Goal: Information Seeking & Learning: Learn about a topic

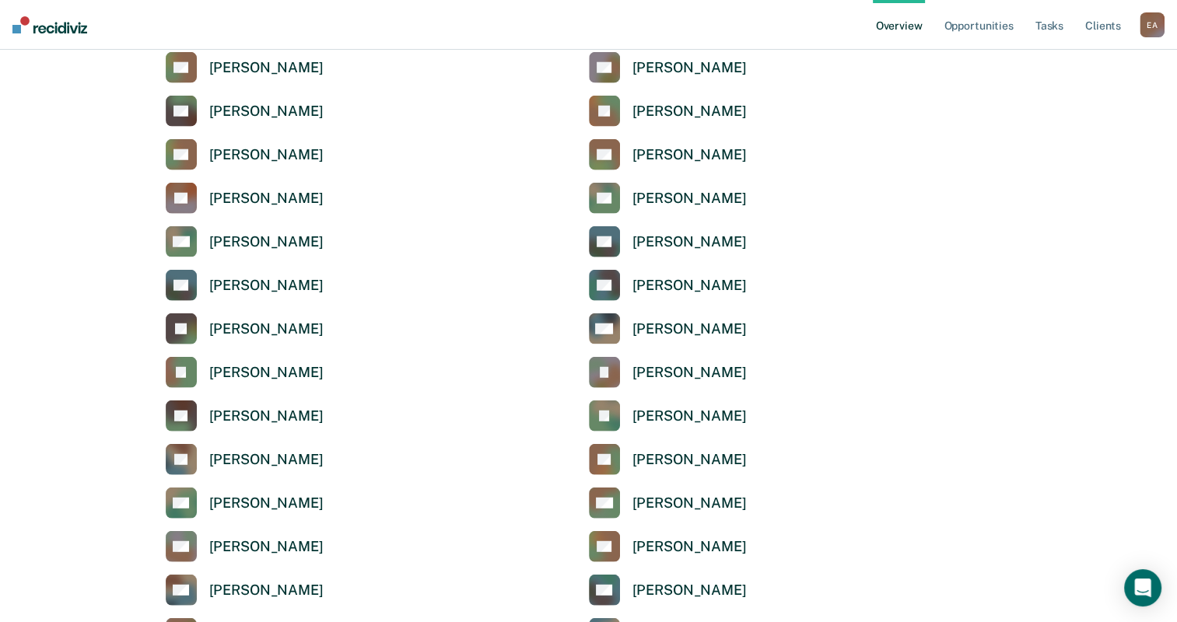
scroll to position [4045, 0]
